Goal: Book appointment/travel/reservation

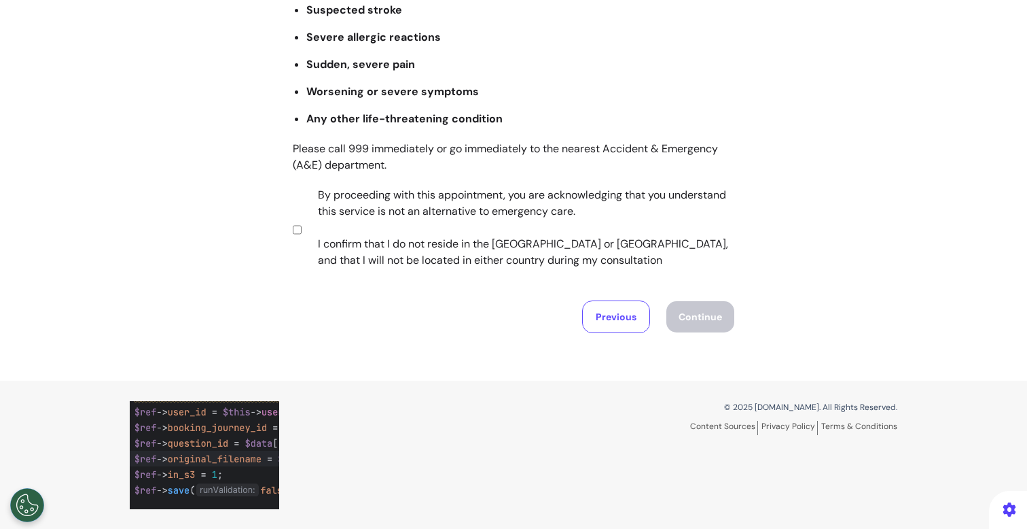
scroll to position [270, 0]
click at [431, 214] on label "By proceeding with this appointment, you are acknowledging that you understand …" at bounding box center [516, 227] width 425 height 82
click at [693, 316] on button "Continue" at bounding box center [701, 315] width 68 height 31
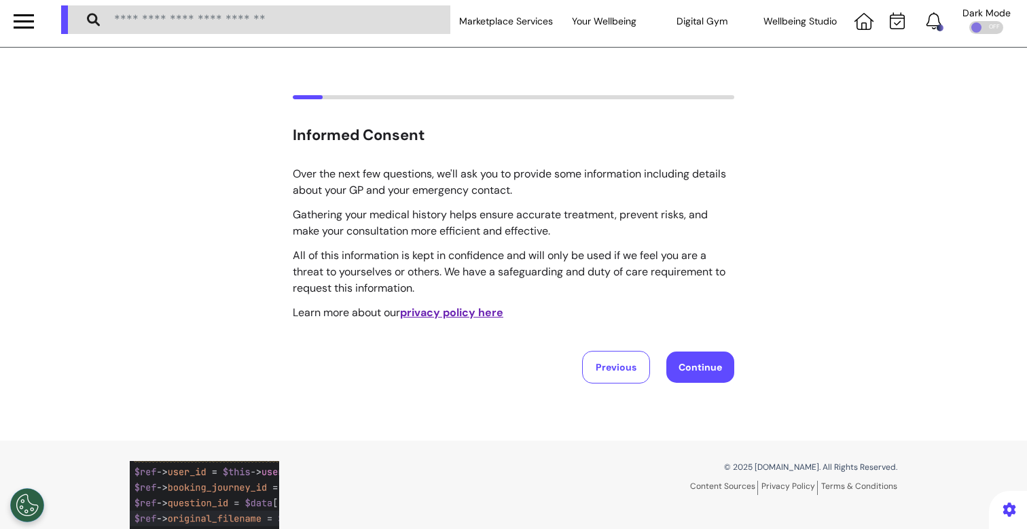
scroll to position [0, 0]
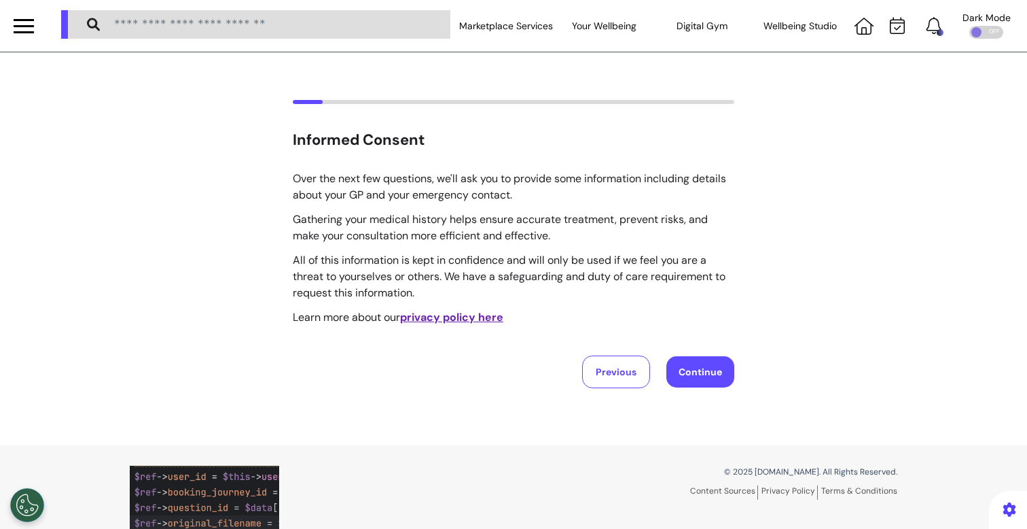
click at [687, 359] on button "Continue" at bounding box center [701, 371] width 68 height 31
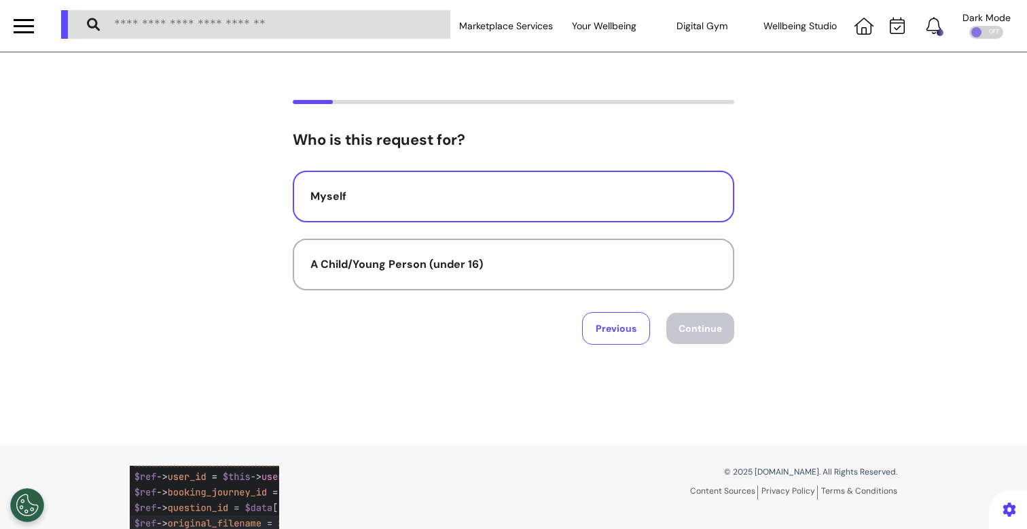
click at [487, 192] on div "Myself" at bounding box center [514, 196] width 406 height 16
click at [690, 322] on button "Continue" at bounding box center [701, 328] width 68 height 31
select select "*****"
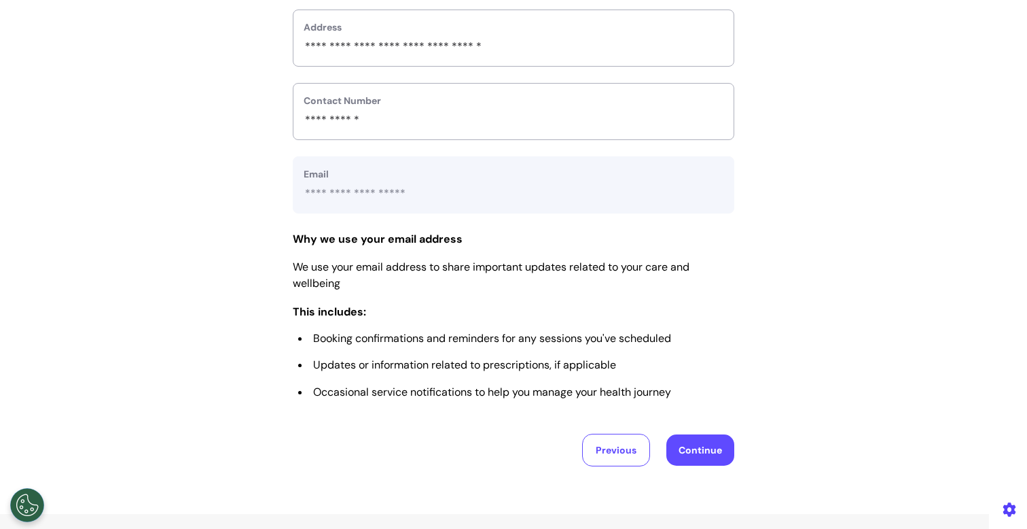
scroll to position [673, 0]
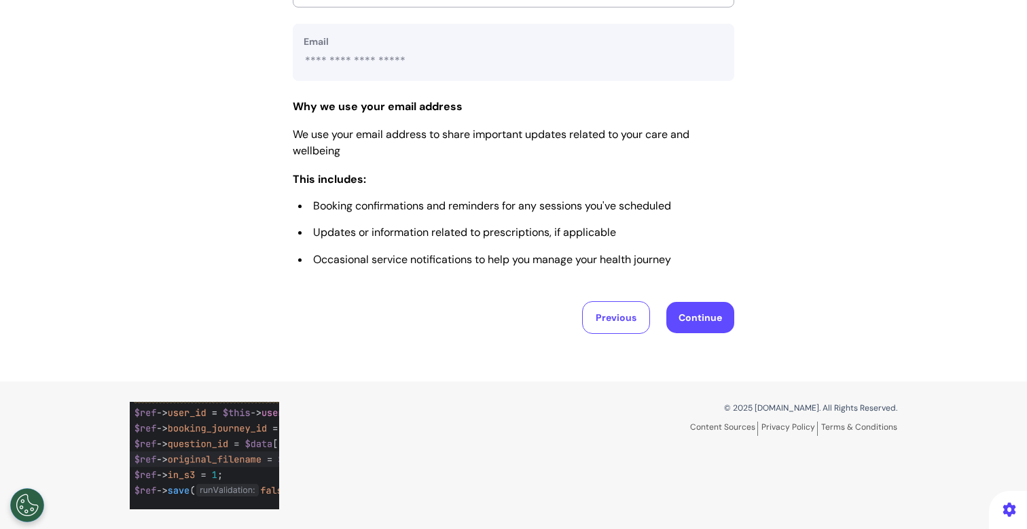
click at [668, 321] on button "Continue" at bounding box center [701, 317] width 68 height 31
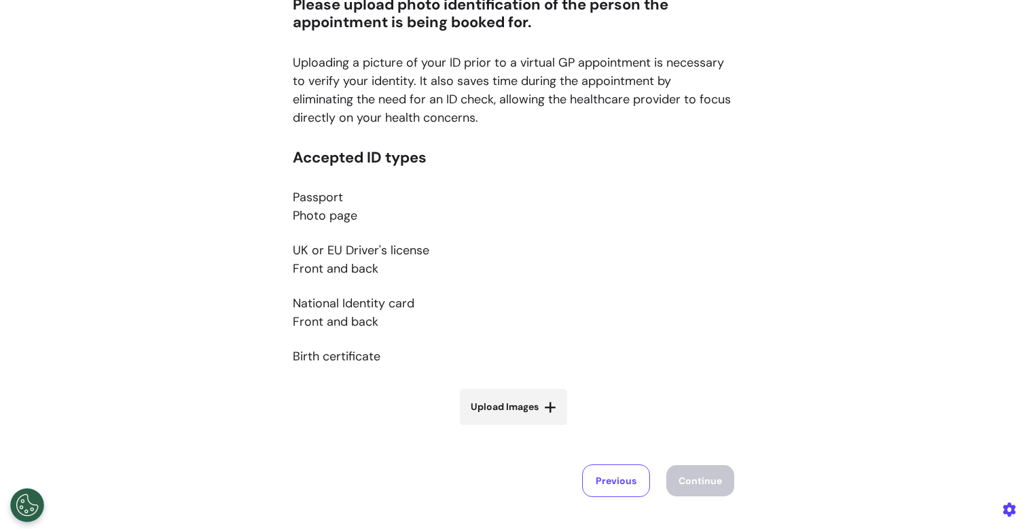
scroll to position [299, 0]
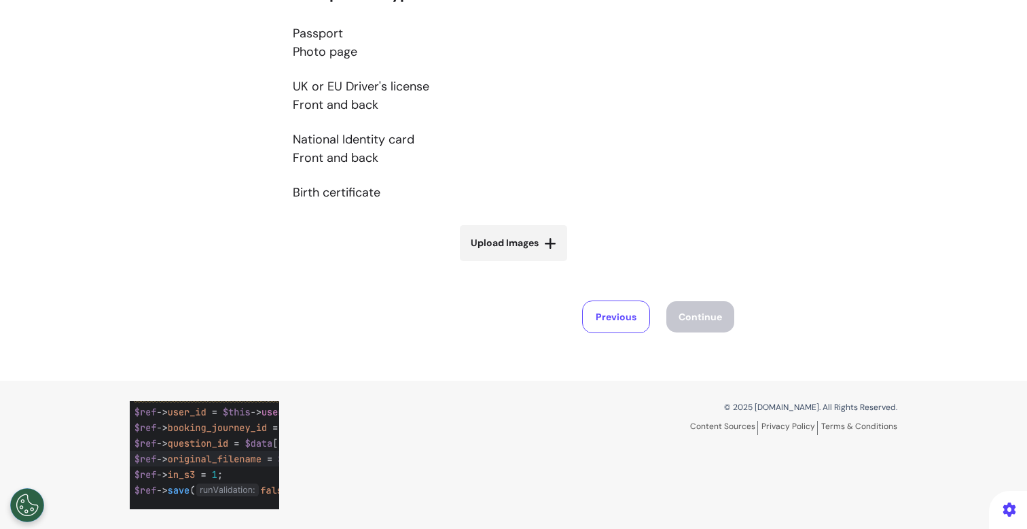
click at [510, 246] on span "Upload Images" at bounding box center [505, 243] width 68 height 14
click at [510, 264] on input "Upload Images" at bounding box center [514, 271] width 162 height 14
click at [530, 245] on span "Upload Images" at bounding box center [505, 243] width 68 height 14
click at [530, 264] on input "Upload Images" at bounding box center [514, 271] width 162 height 14
type input "**********"
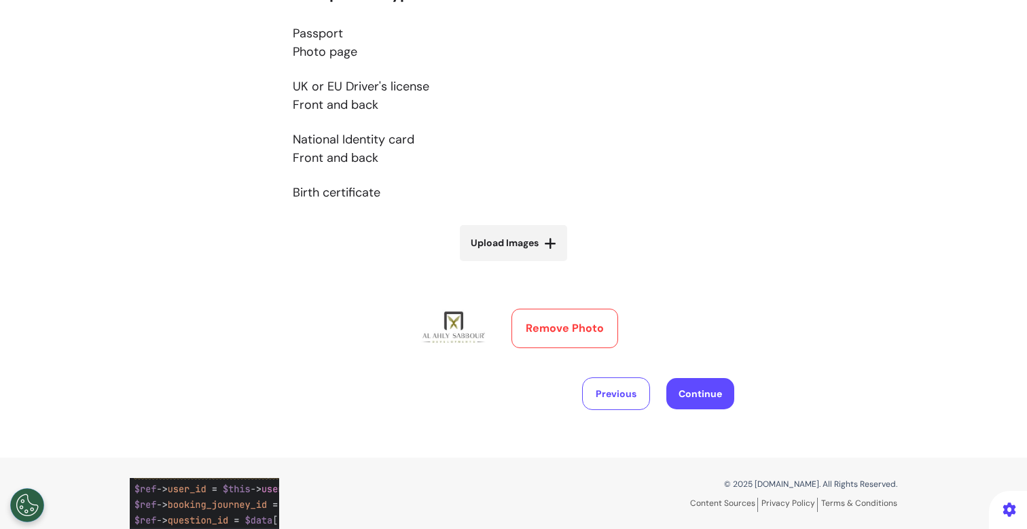
click at [520, 247] on span "Upload Images" at bounding box center [505, 243] width 68 height 14
click at [520, 264] on input "Upload Images" at bounding box center [514, 271] width 162 height 14
type input "**********"
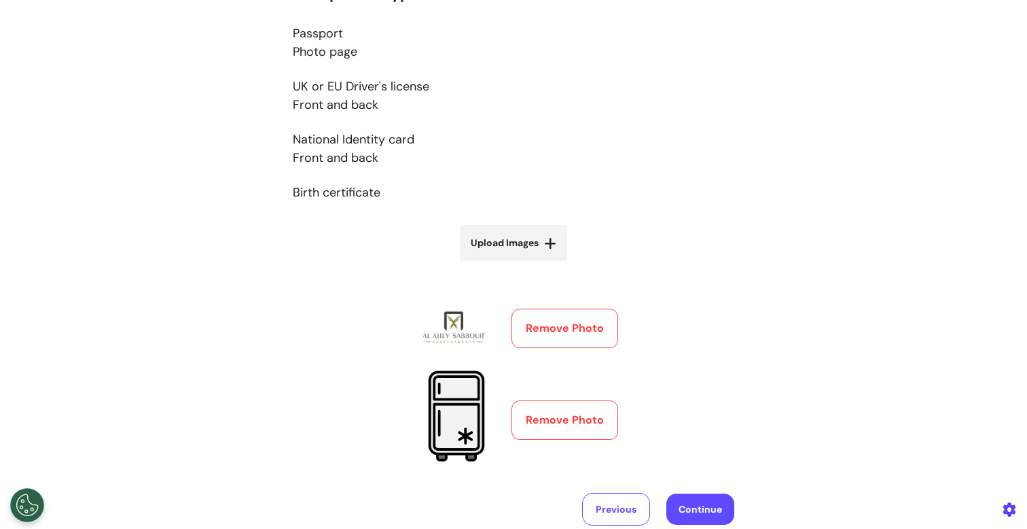
scroll to position [476, 0]
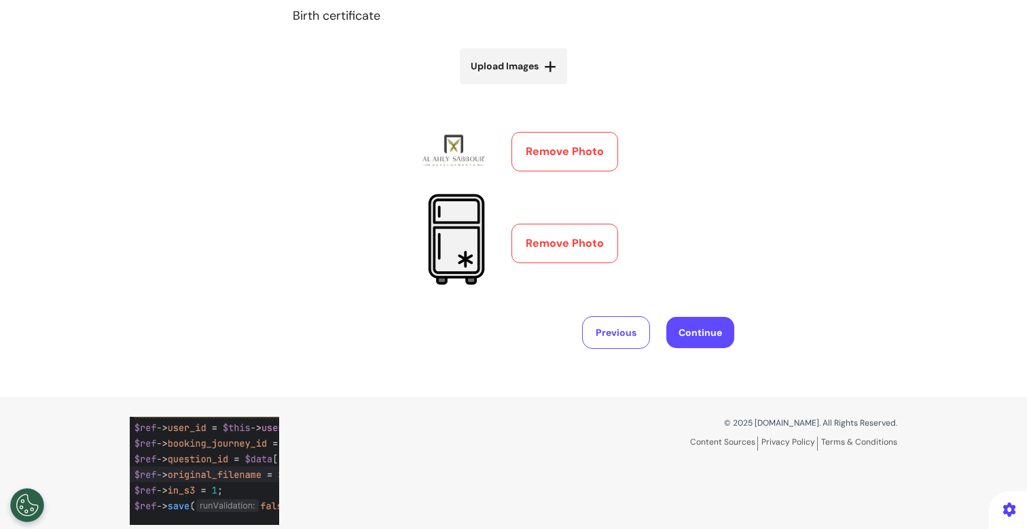
click at [700, 332] on button "Continue" at bounding box center [701, 332] width 68 height 31
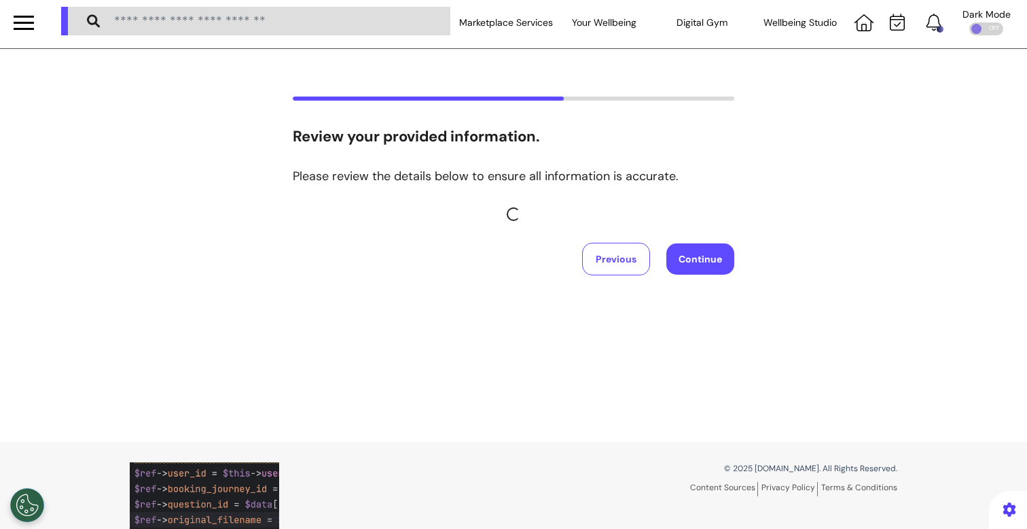
scroll to position [0, 0]
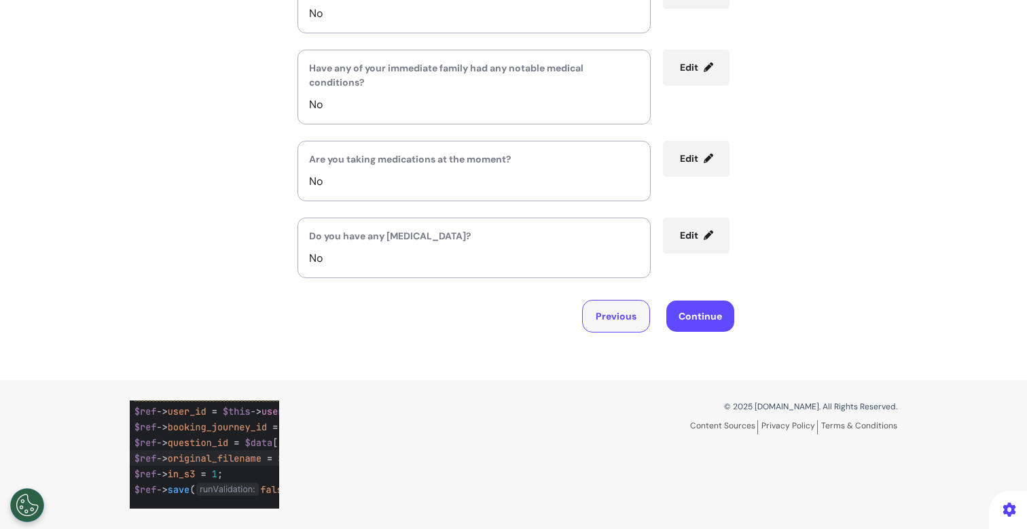
click at [591, 321] on button "Previous" at bounding box center [616, 316] width 68 height 33
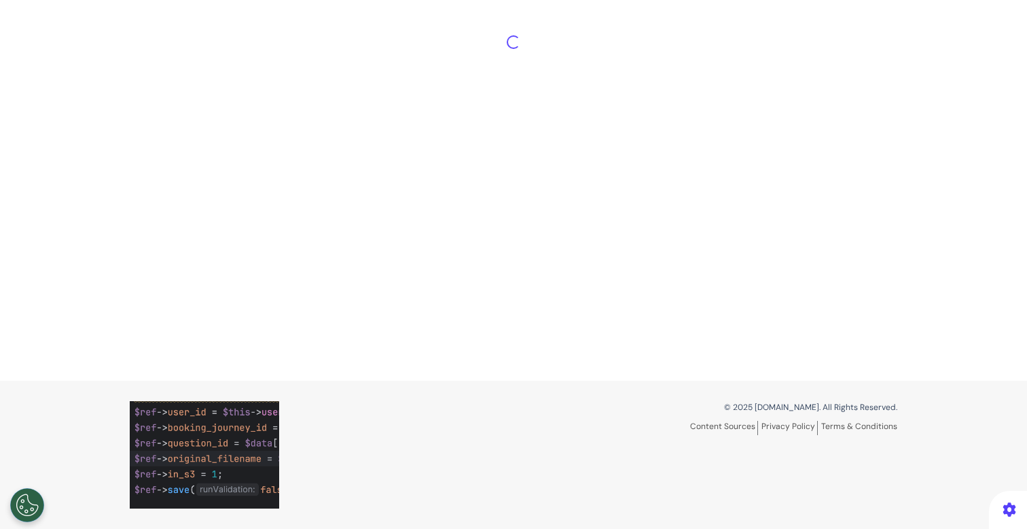
scroll to position [328, 0]
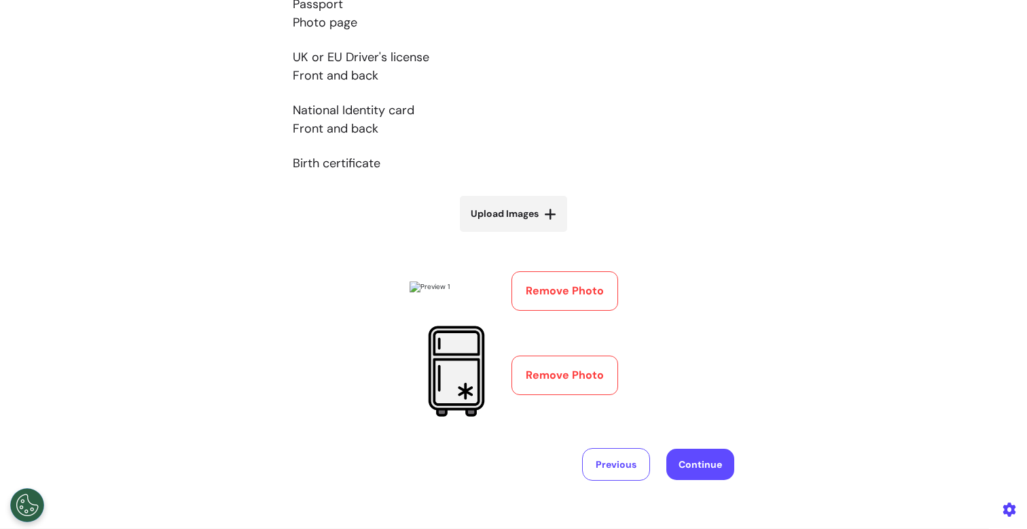
click at [580, 302] on button "Remove Photo" at bounding box center [565, 290] width 107 height 39
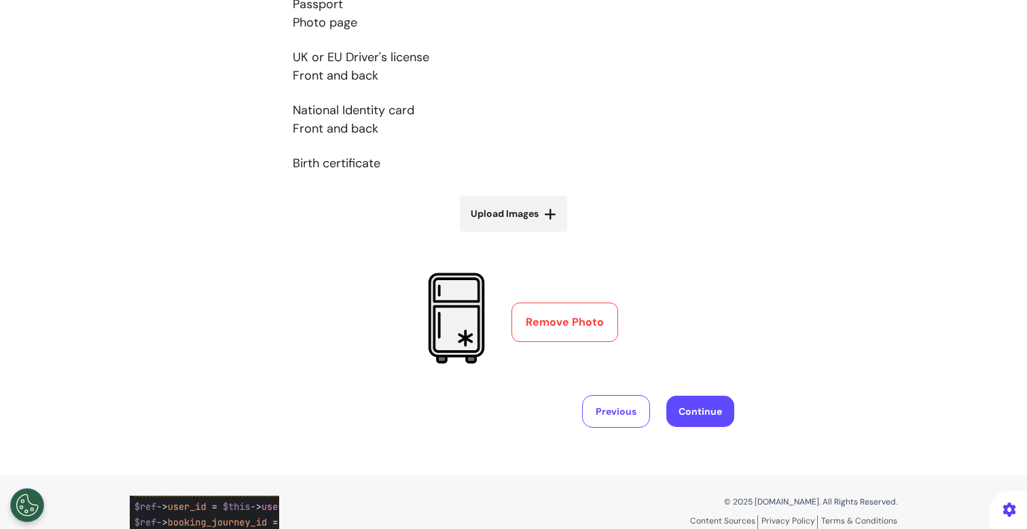
click at [718, 409] on button "Continue" at bounding box center [701, 410] width 68 height 31
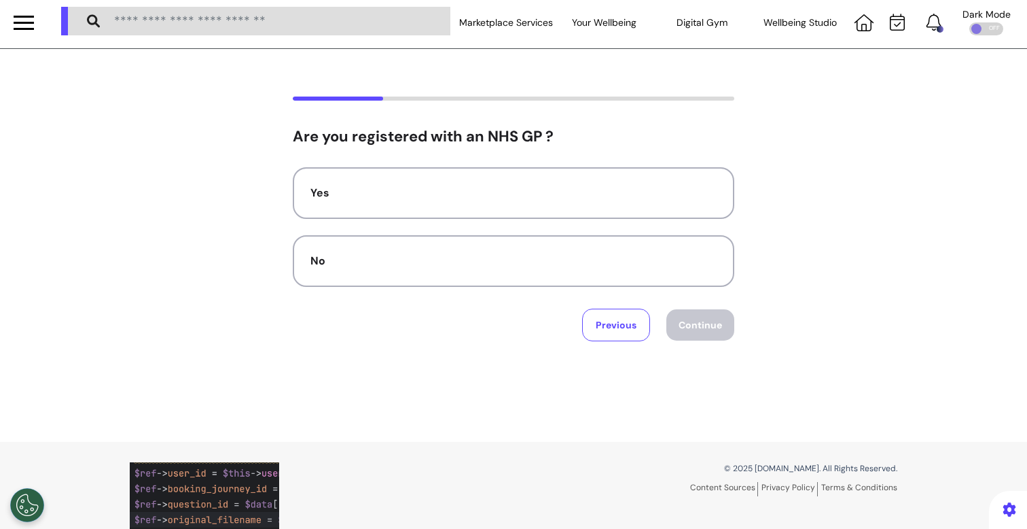
scroll to position [0, 0]
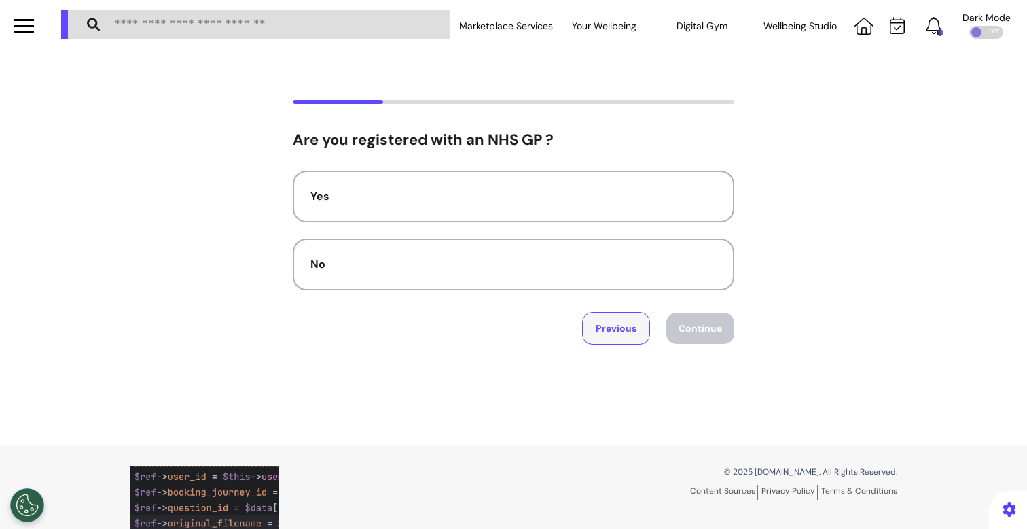
click at [629, 333] on button "Previous" at bounding box center [616, 328] width 68 height 33
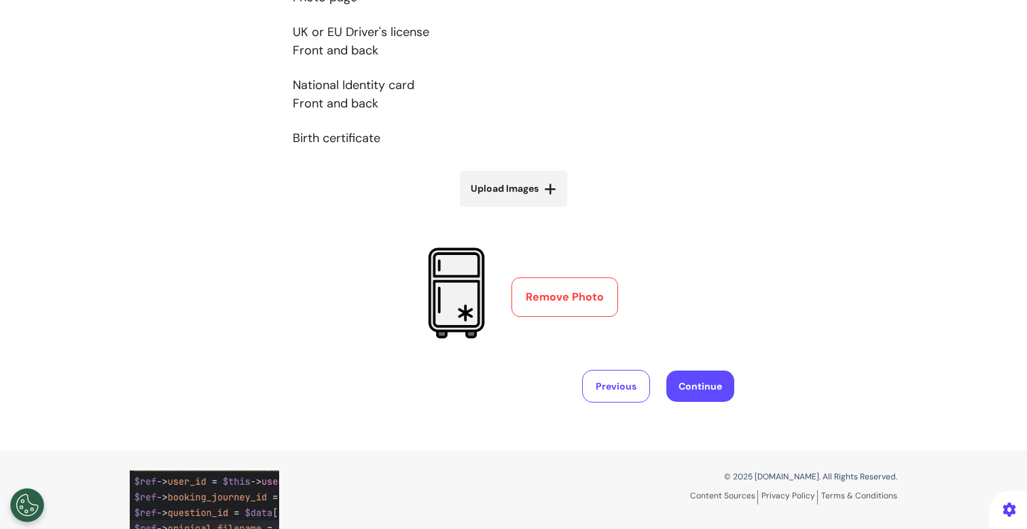
scroll to position [359, 0]
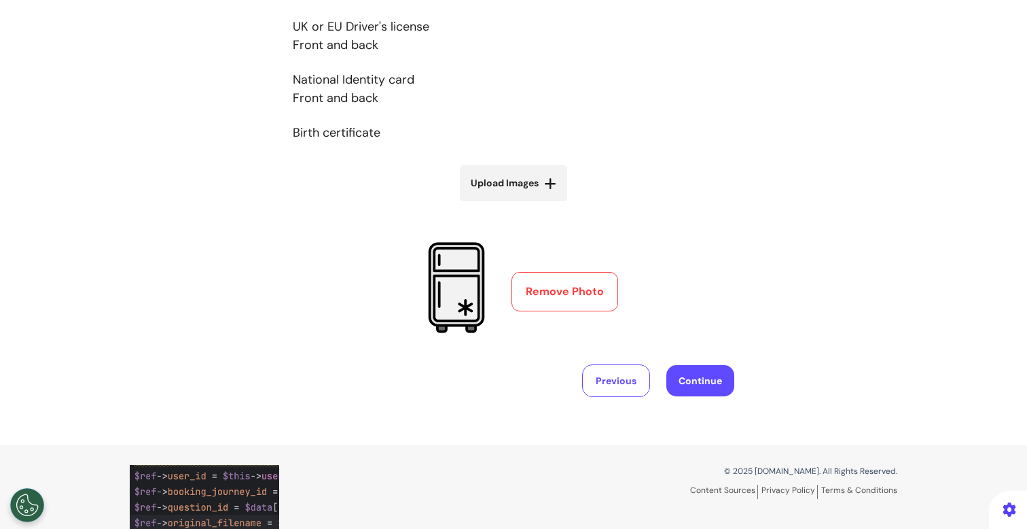
click at [559, 179] on label "Upload Images" at bounding box center [513, 183] width 107 height 36
click at [559, 205] on input "Upload Images" at bounding box center [514, 212] width 162 height 14
type input "**********"
